Goal: Find specific page/section: Find specific page/section

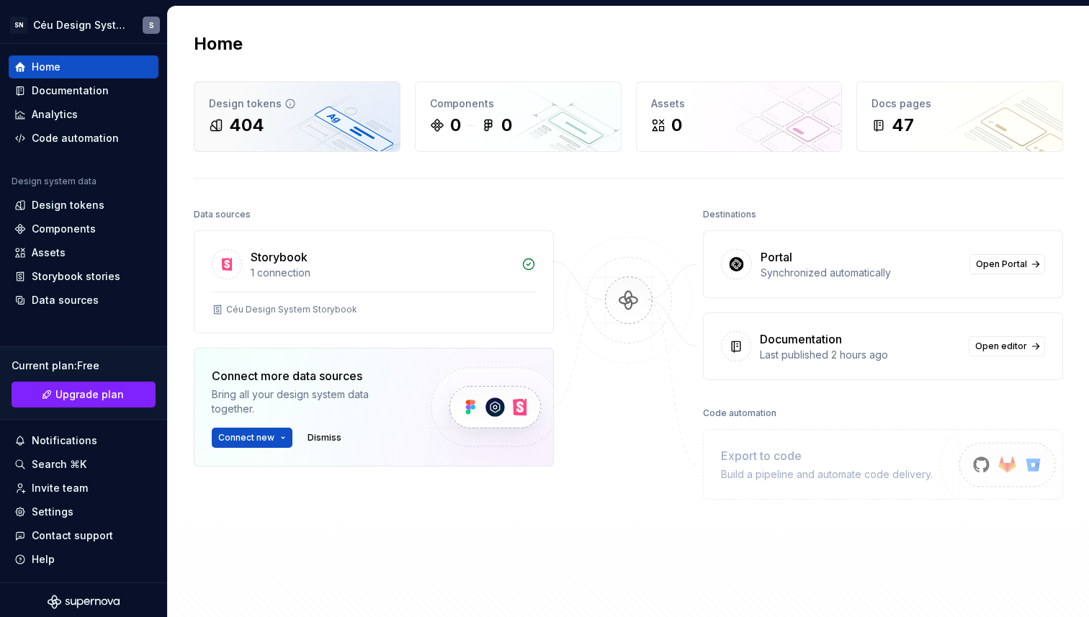
click at [307, 111] on div "Design tokens 404" at bounding box center [296, 116] width 205 height 69
